Goal: Find contact information: Find contact information

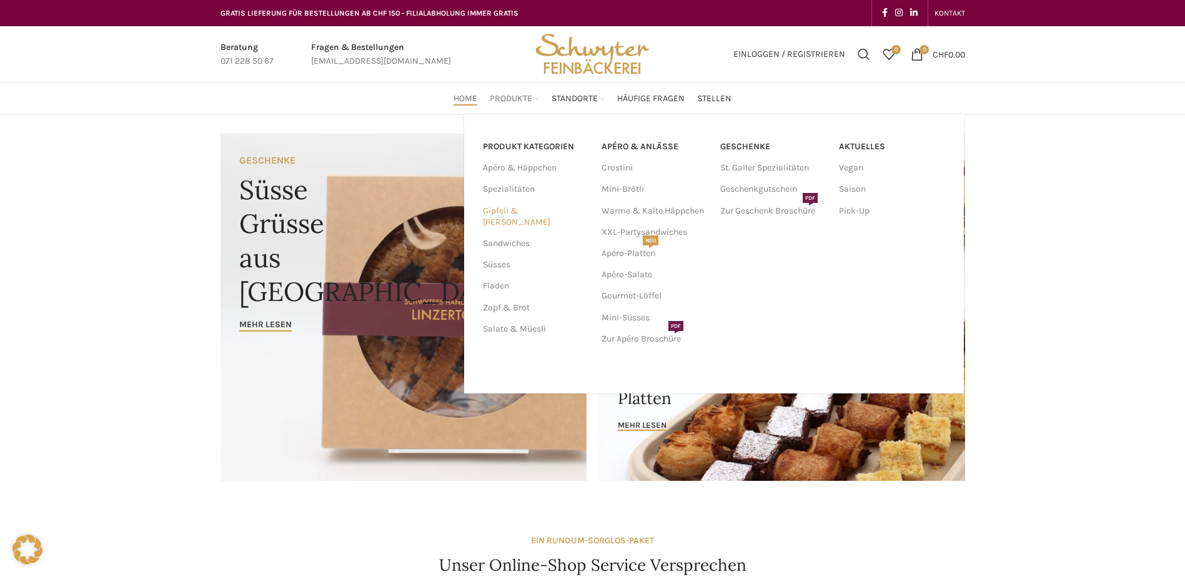
click at [534, 211] on link "Gipfeli & [PERSON_NAME]" at bounding box center [535, 217] width 104 height 32
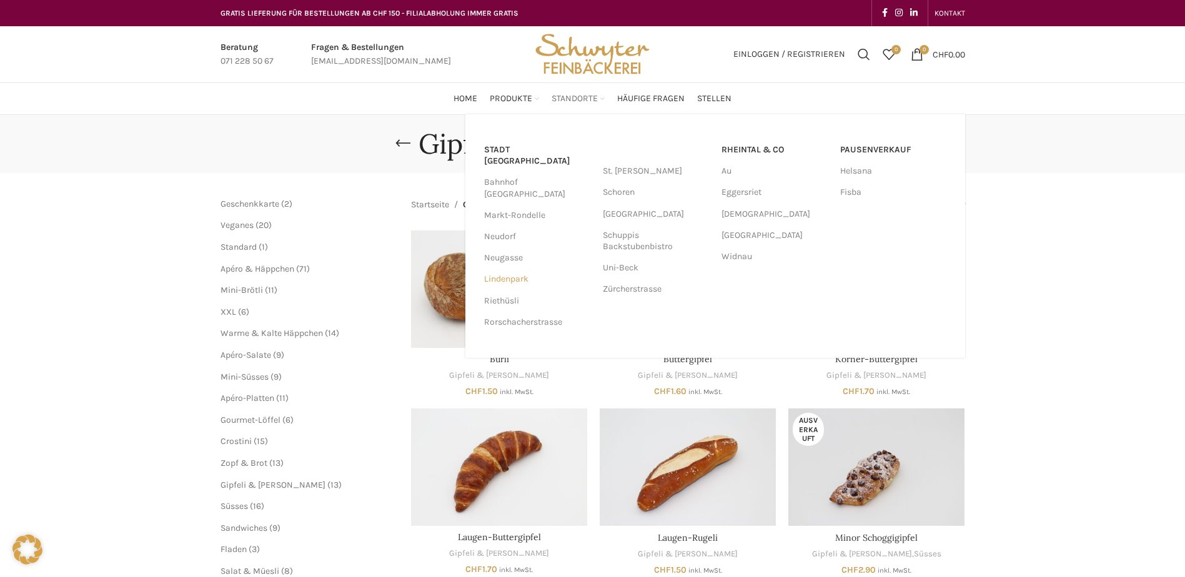
click at [519, 269] on link "Lindenpark" at bounding box center [537, 279] width 106 height 21
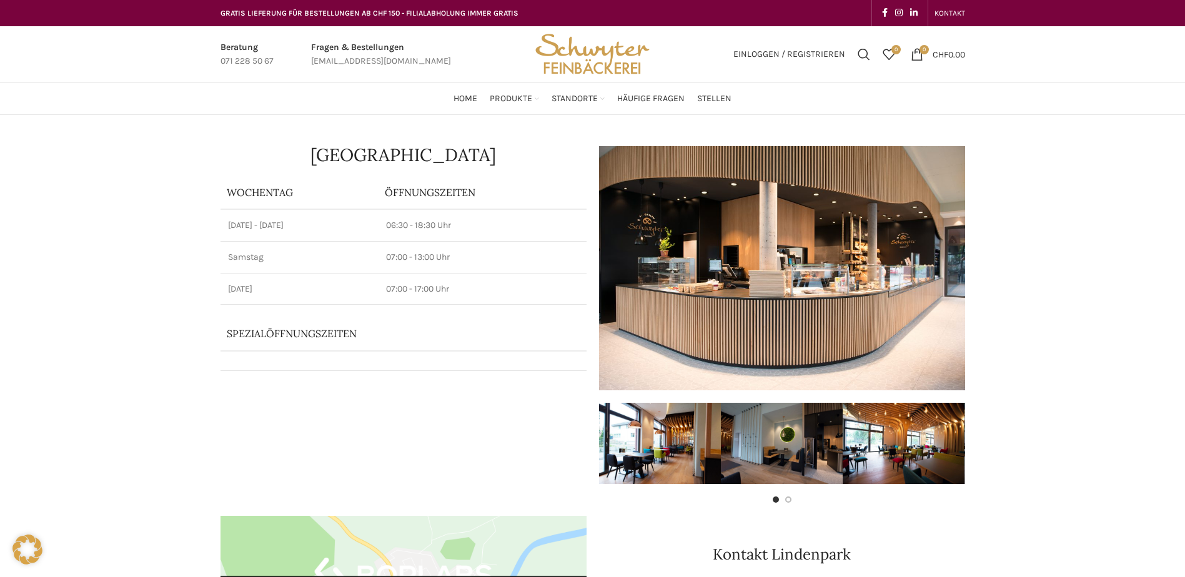
click at [398, 57] on link "Infobox link" at bounding box center [381, 55] width 140 height 28
click at [394, 60] on link "Infobox link" at bounding box center [381, 55] width 140 height 28
click at [393, 60] on link "Infobox link" at bounding box center [381, 55] width 140 height 28
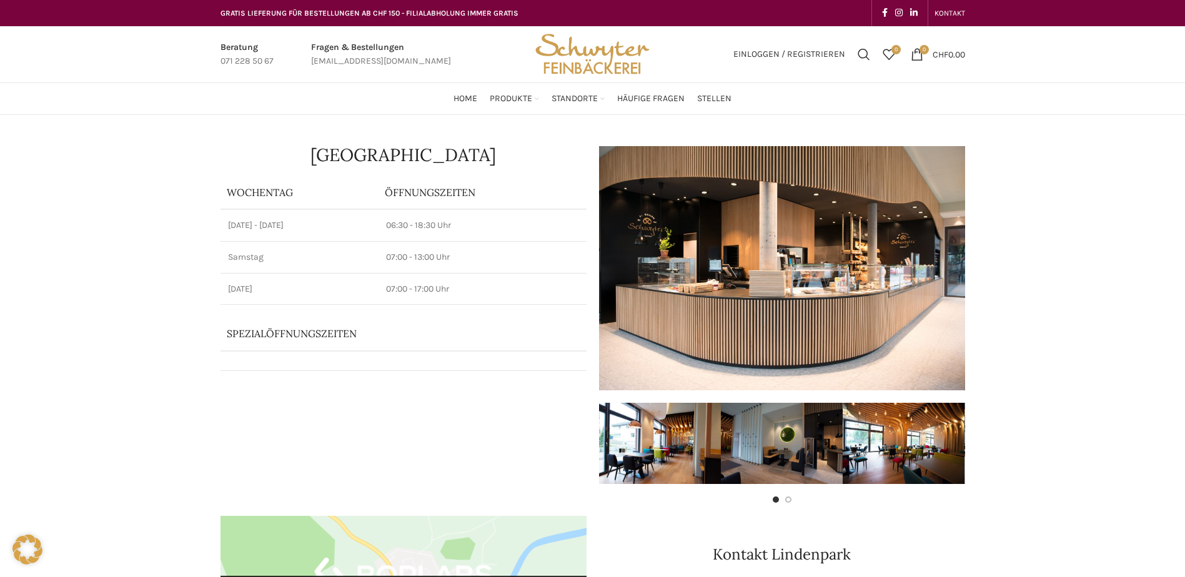
click at [393, 60] on link "Infobox link" at bounding box center [381, 55] width 140 height 28
click at [361, 59] on link "Infobox link" at bounding box center [381, 55] width 140 height 28
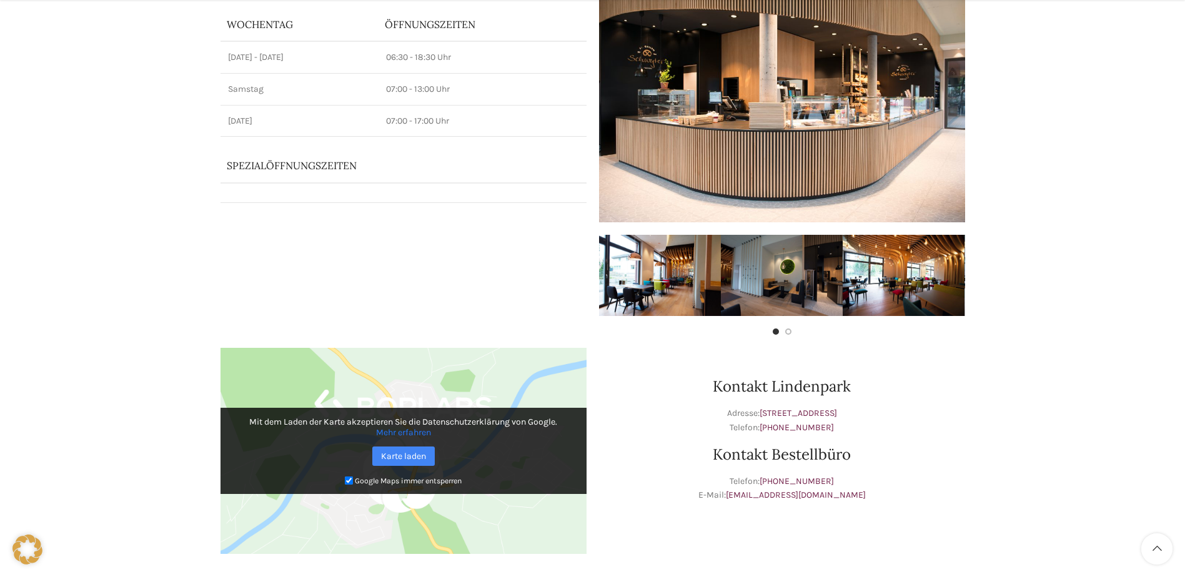
scroll to position [187, 0]
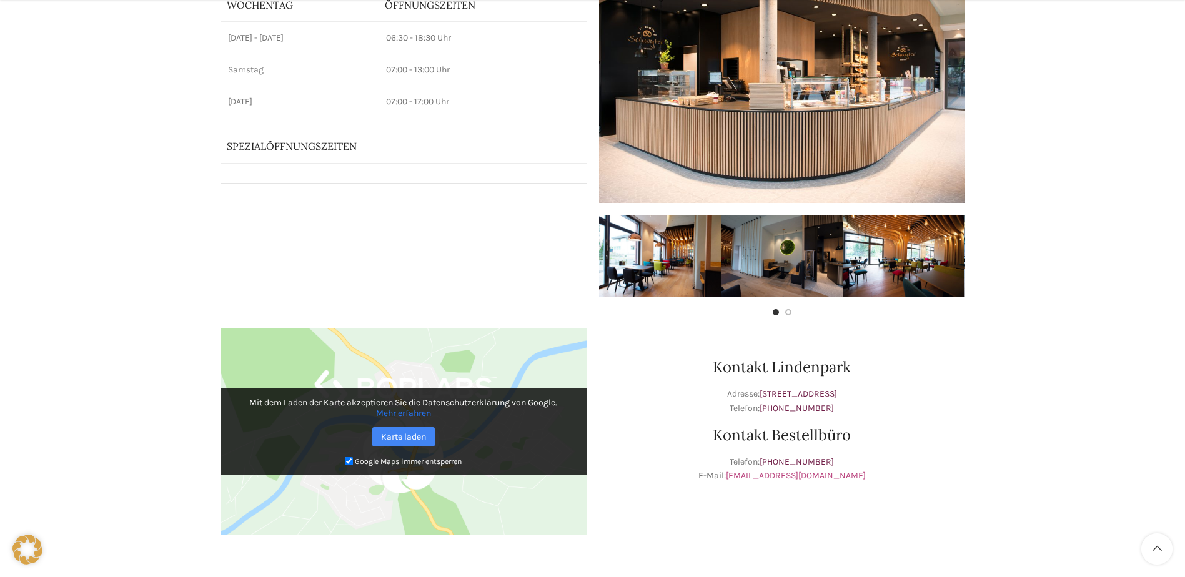
click at [830, 474] on link "[EMAIL_ADDRESS][DOMAIN_NAME]" at bounding box center [796, 476] width 140 height 11
click at [815, 474] on link "[EMAIL_ADDRESS][DOMAIN_NAME]" at bounding box center [796, 476] width 140 height 11
click at [792, 520] on div "Kontakt Lindenpark Adresse: [STREET_ADDRESS] Telefon: [PHONE_NUMBER] Kontakt Be…" at bounding box center [782, 437] width 379 height 231
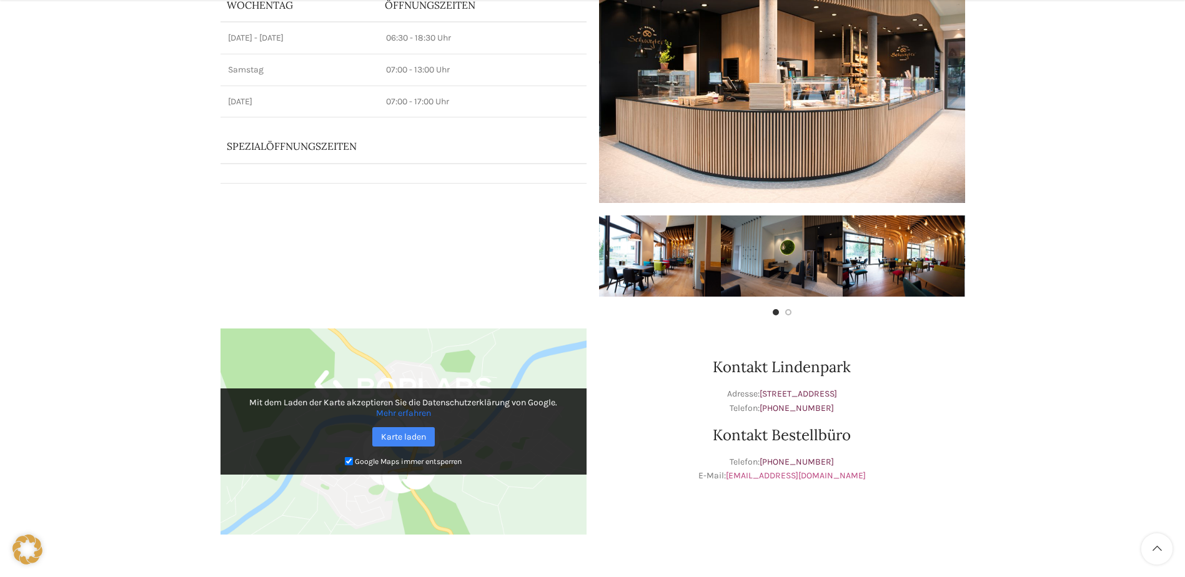
click at [806, 471] on link "[EMAIL_ADDRESS][DOMAIN_NAME]" at bounding box center [796, 476] width 140 height 11
click at [825, 472] on link "[EMAIL_ADDRESS][DOMAIN_NAME]" at bounding box center [796, 476] width 140 height 11
drag, startPoint x: 864, startPoint y: 474, endPoint x: 741, endPoint y: 474, distance: 122.5
click at [741, 474] on p "Telefon: [PHONE_NUMBER] E-Mail: [EMAIL_ADDRESS][DOMAIN_NAME]" at bounding box center [782, 470] width 366 height 28
copy link "[EMAIL_ADDRESS][DOMAIN_NAME]"
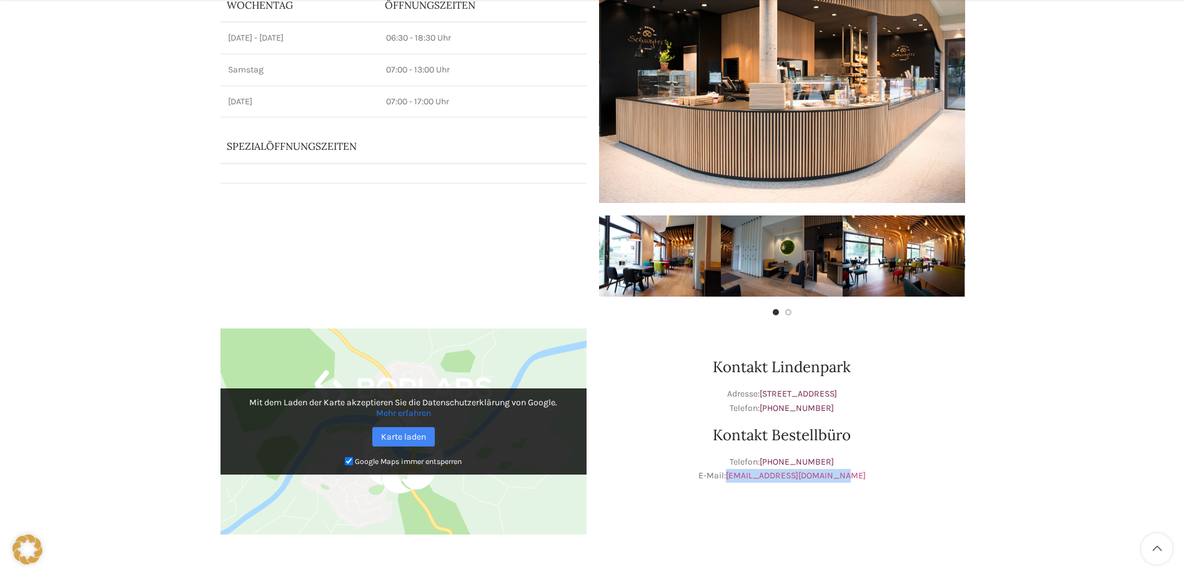
click at [789, 476] on link "[EMAIL_ADDRESS][DOMAIN_NAME]" at bounding box center [796, 476] width 140 height 11
